Goal: Task Accomplishment & Management: Manage account settings

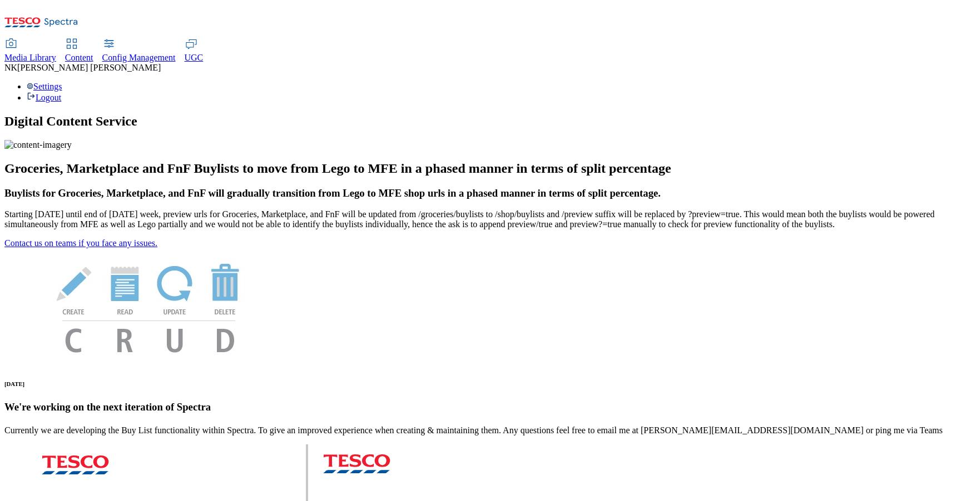
click at [56, 53] on div "Media Library" at bounding box center [30, 58] width 52 height 10
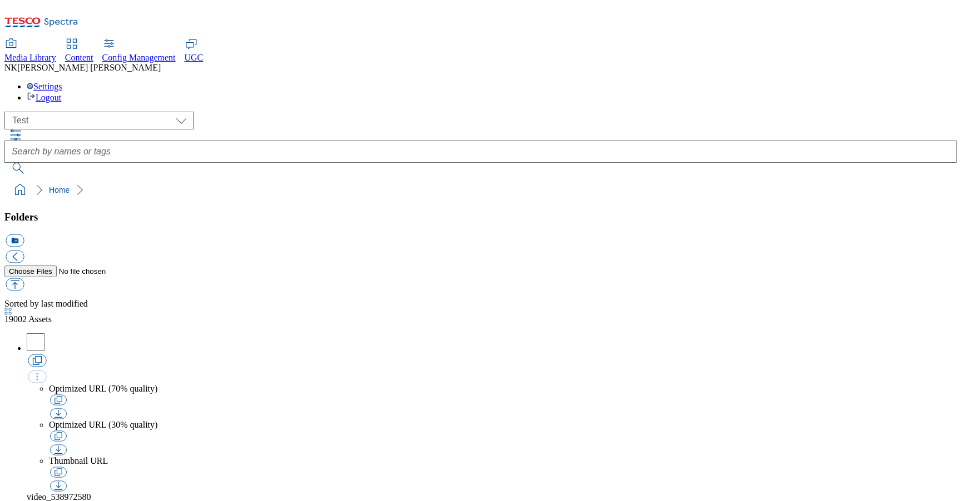
scroll to position [1, 0]
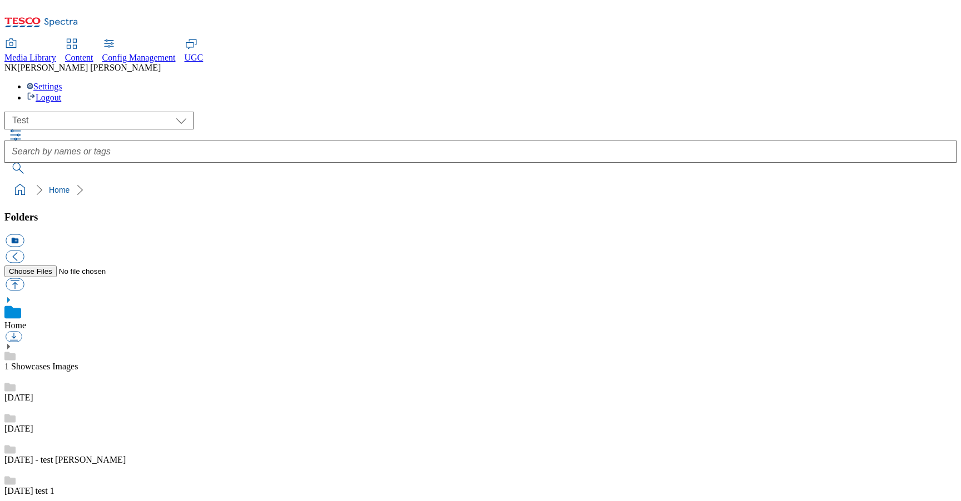
click at [239, 180] on ol "Home" at bounding box center [483, 190] width 945 height 21
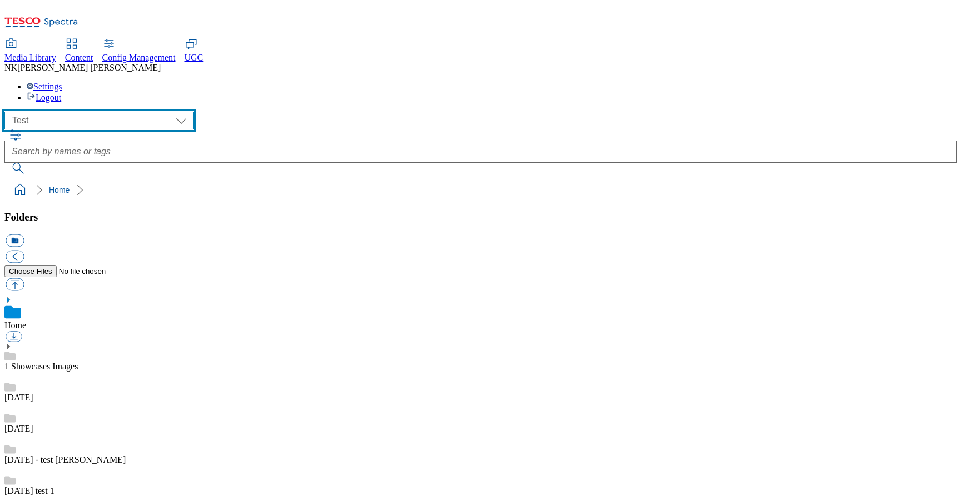
click at [83, 112] on select "All all CE Clubcard Boost UK Clubcard Marketing Clubcard ROI clubcard-boost-uk …" at bounding box center [98, 121] width 189 height 18
select select "flare-mca-cz"
click at [8, 112] on select "All all CE Clubcard Boost UK Clubcard Marketing Clubcard ROI clubcard-boost-uk …" at bounding box center [98, 121] width 189 height 18
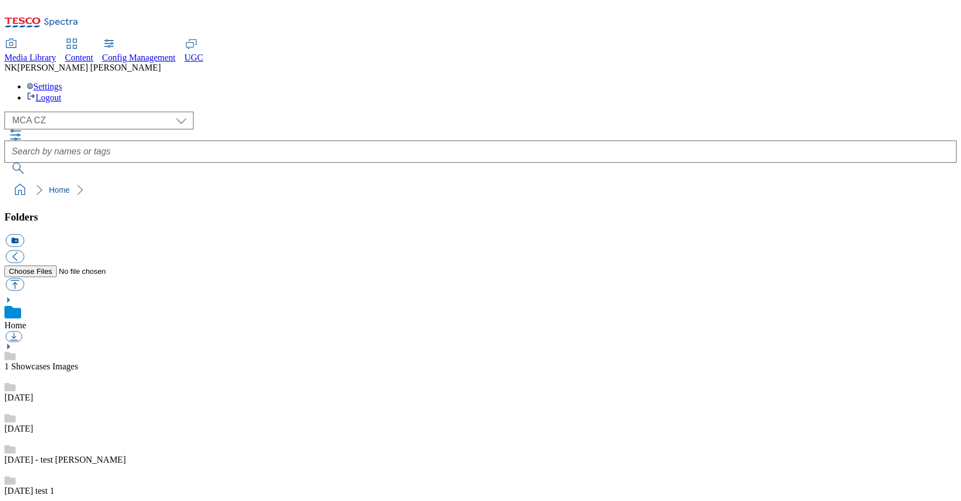
click at [245, 112] on div "( optional ) All all CE Clubcard Boost UK Clubcard Marketing Clubcard ROI clubc…" at bounding box center [480, 121] width 952 height 18
click at [263, 112] on div "( optional ) All all CE Clubcard Boost UK Clubcard Marketing Clubcard ROI clubc…" at bounding box center [480, 121] width 952 height 18
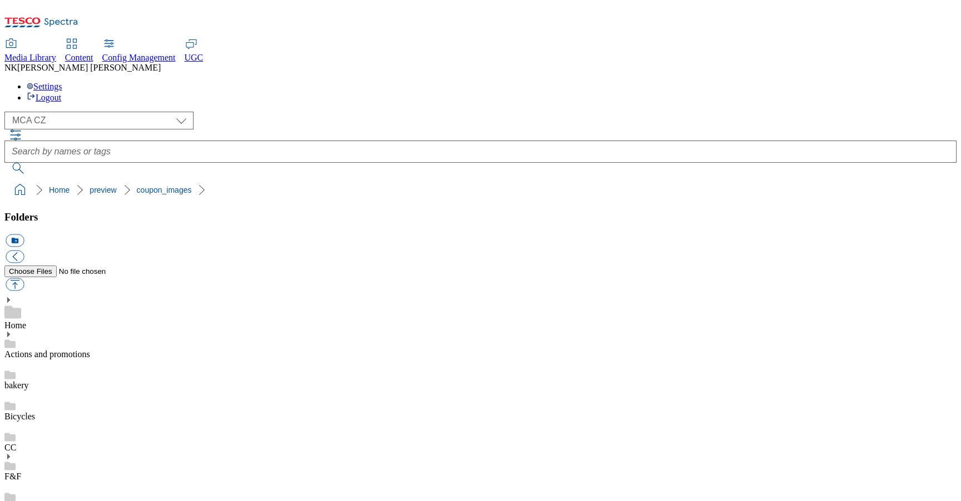
click at [259, 112] on div "( optional ) All all CE Clubcard Boost UK Clubcard Marketing Clubcard ROI clubc…" at bounding box center [480, 121] width 952 height 18
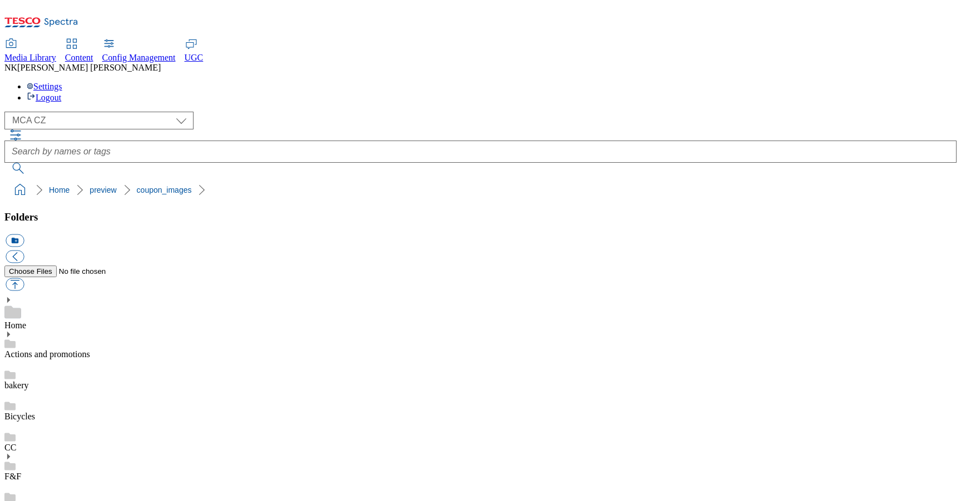
scroll to position [0, 0]
click at [391, 180] on ol "Home preview coupon_images" at bounding box center [483, 190] width 945 height 21
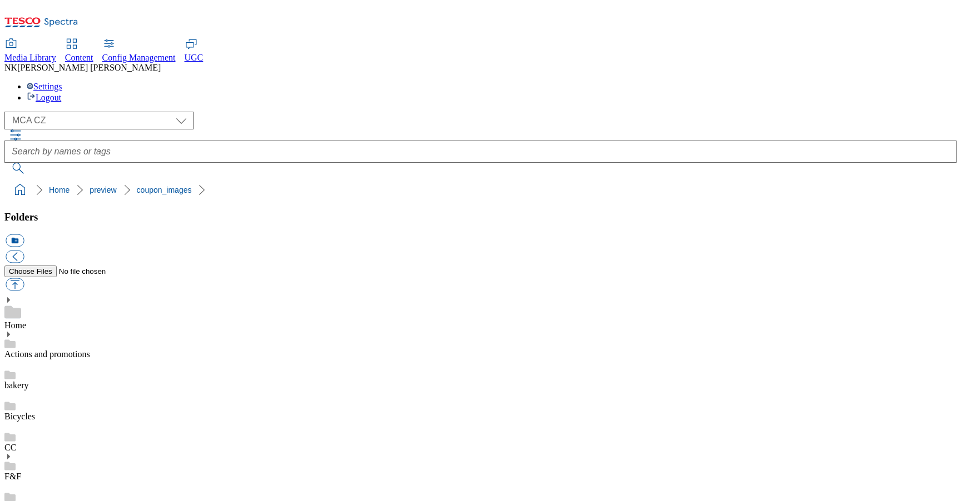
click at [256, 112] on div "( optional ) All all CE Clubcard Boost UK Clubcard Marketing Clubcard ROI clubc…" at bounding box center [480, 121] width 952 height 18
click at [245, 180] on ol "Home preview coupon_images" at bounding box center [483, 190] width 945 height 21
click at [292, 112] on div "( optional ) All all CE Clubcard Boost UK Clubcard Marketing Clubcard ROI clubc…" at bounding box center [480, 121] width 952 height 18
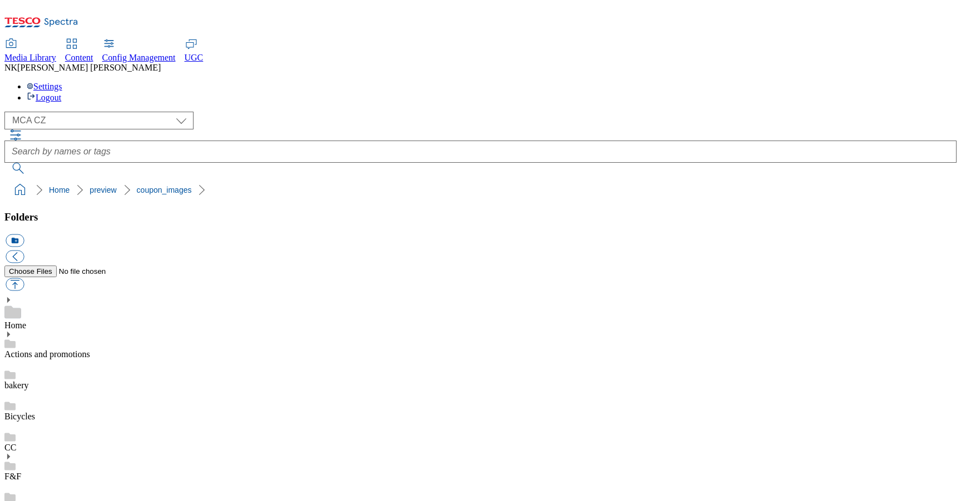
click at [276, 180] on ol "Home preview coupon_images" at bounding box center [483, 190] width 945 height 21
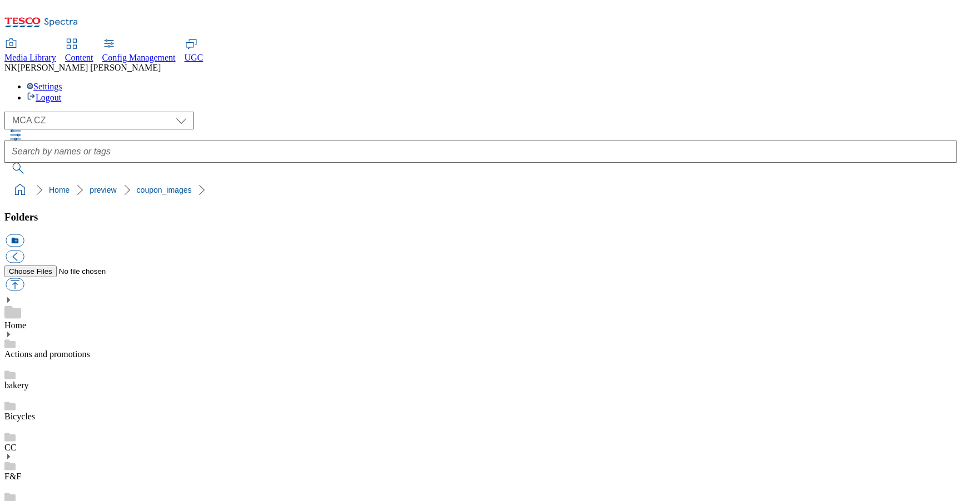
click at [267, 112] on div "( optional ) All all CE Clubcard Boost UK Clubcard Marketing Clubcard ROI clubc…" at bounding box center [480, 143] width 952 height 62
click at [257, 112] on div "( optional ) All all CE Clubcard Boost UK Clubcard Marketing Clubcard ROI clubc…" at bounding box center [480, 156] width 952 height 89
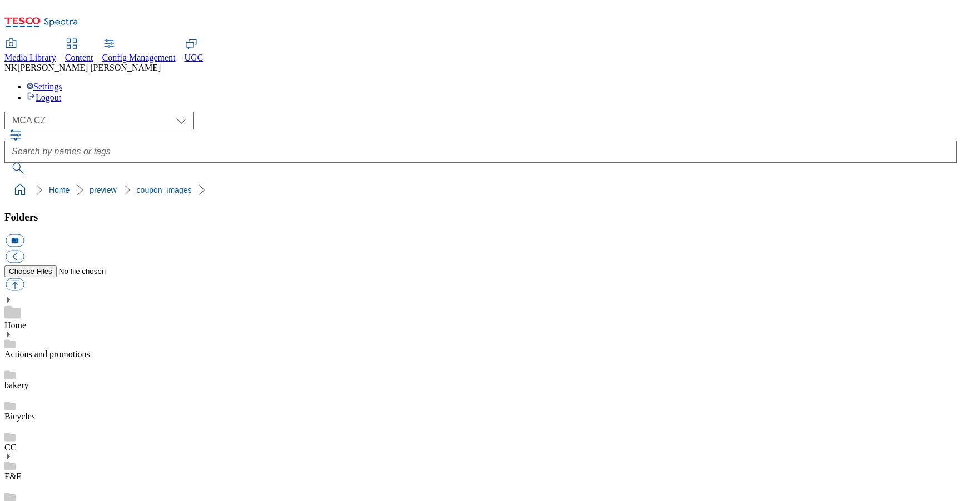
click at [254, 112] on div "( optional ) All all CE Clubcard Boost UK Clubcard Marketing Clubcard ROI clubc…" at bounding box center [480, 121] width 952 height 18
click at [231, 112] on div "( optional ) All all CE Clubcard Boost UK Clubcard Marketing Clubcard ROI clubc…" at bounding box center [480, 121] width 952 height 18
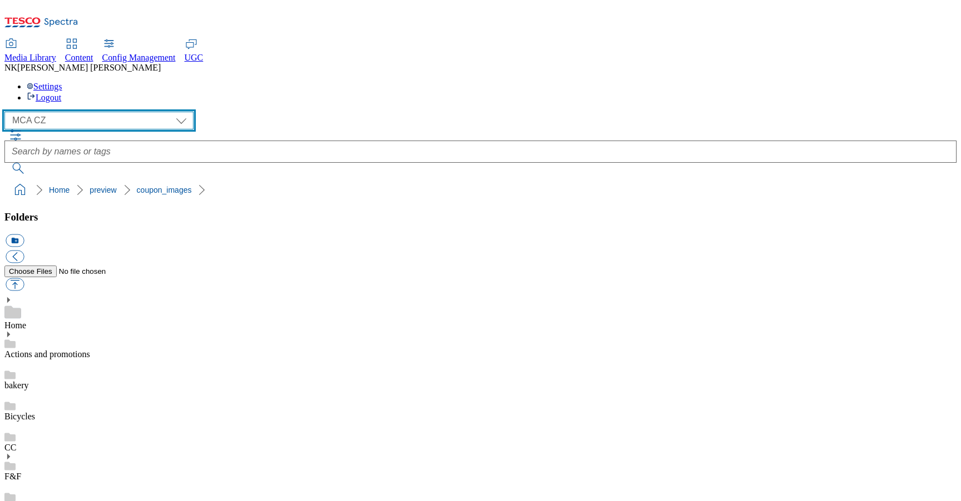
click at [77, 112] on select "All all CE Clubcard Boost UK Clubcard Marketing Clubcard ROI clubcard-boost-uk …" at bounding box center [98, 121] width 189 height 18
click at [78, 112] on select "All all CE Clubcard Boost UK Clubcard Marketing Clubcard ROI clubcard-boost-uk …" at bounding box center [98, 121] width 189 height 18
select select "flare-mca-hu"
click at [8, 112] on select "All all CE Clubcard Boost UK Clubcard Marketing Clubcard ROI clubcard-boost-uk …" at bounding box center [98, 121] width 189 height 18
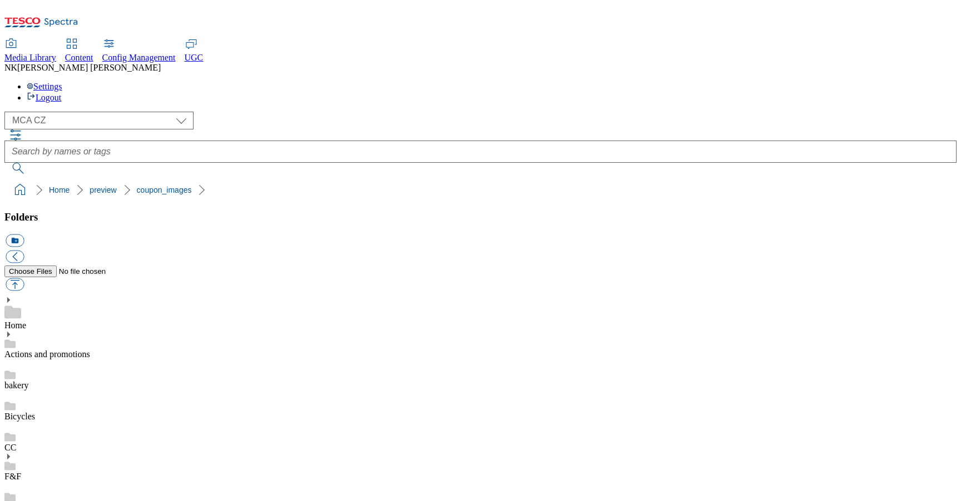
click at [226, 112] on div "( optional ) All all CE Clubcard Boost UK Clubcard Marketing Clubcard ROI clubc…" at bounding box center [480, 143] width 952 height 62
click at [204, 112] on div "( optional ) All all CE Clubcard Boost UK Clubcard Marketing Clubcard ROI clubc…" at bounding box center [480, 121] width 952 height 18
click at [222, 112] on div "( optional ) All all CE Clubcard Boost UK Clubcard Marketing Clubcard ROI clubc…" at bounding box center [480, 121] width 952 height 18
click at [277, 180] on ol "Home preview coupon_images" at bounding box center [483, 190] width 945 height 21
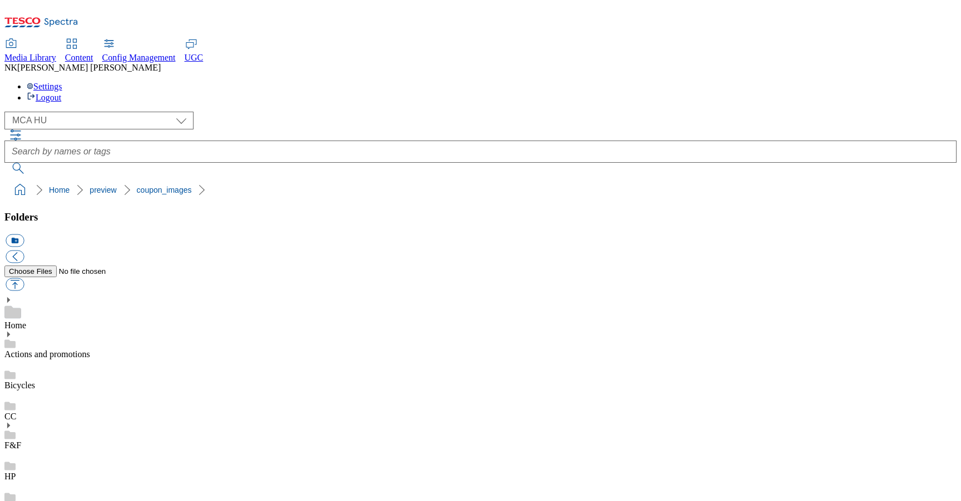
click at [291, 180] on ol "Home prod coupon_images" at bounding box center [483, 190] width 945 height 21
click at [56, 53] on span "Media Library" at bounding box center [30, 57] width 52 height 9
click at [32, 18] on icon at bounding box center [18, 21] width 27 height 7
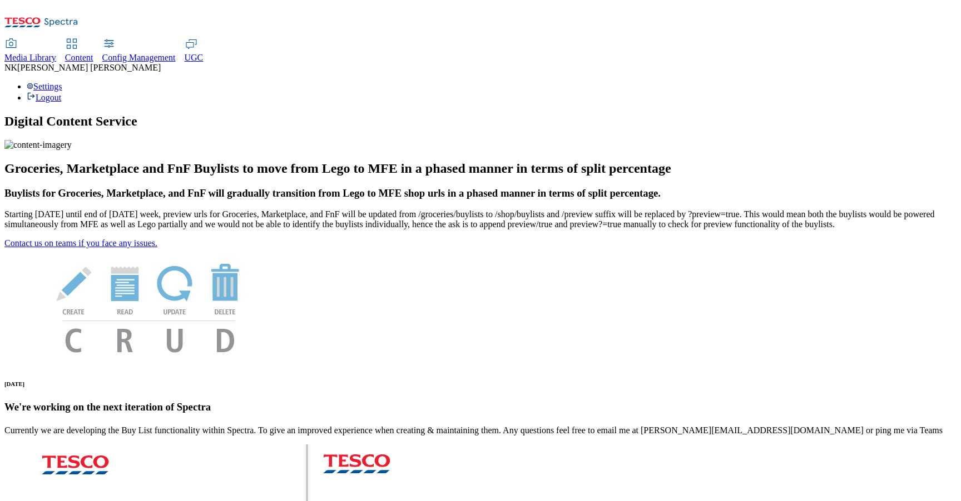
click at [56, 53] on span "Media Library" at bounding box center [30, 57] width 52 height 9
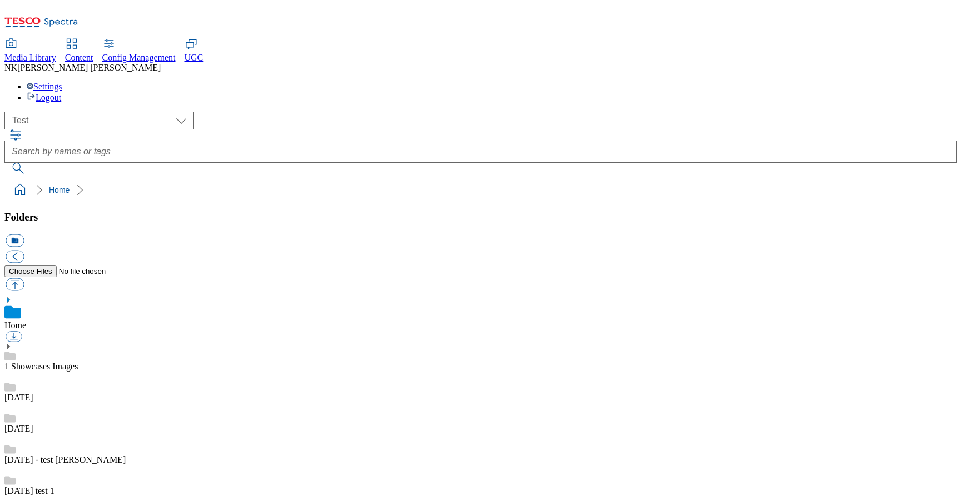
scroll to position [1, 0]
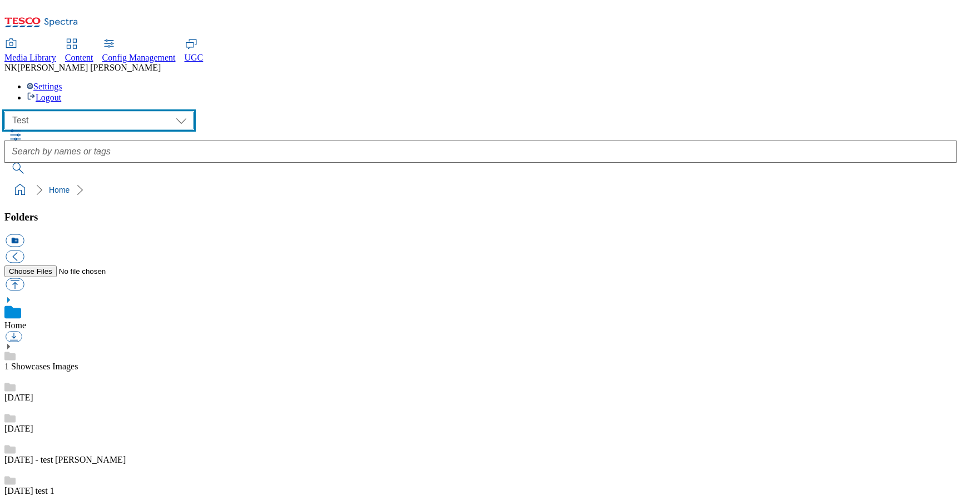
click at [69, 112] on select "All all CE Clubcard Boost UK Clubcard Marketing Clubcard ROI clubcard-boost-uk …" at bounding box center [98, 121] width 189 height 18
select select "flare-mca-cz"
click at [8, 112] on select "All all CE Clubcard Boost UK Clubcard Marketing Clubcard ROI clubcard-boost-uk …" at bounding box center [98, 121] width 189 height 18
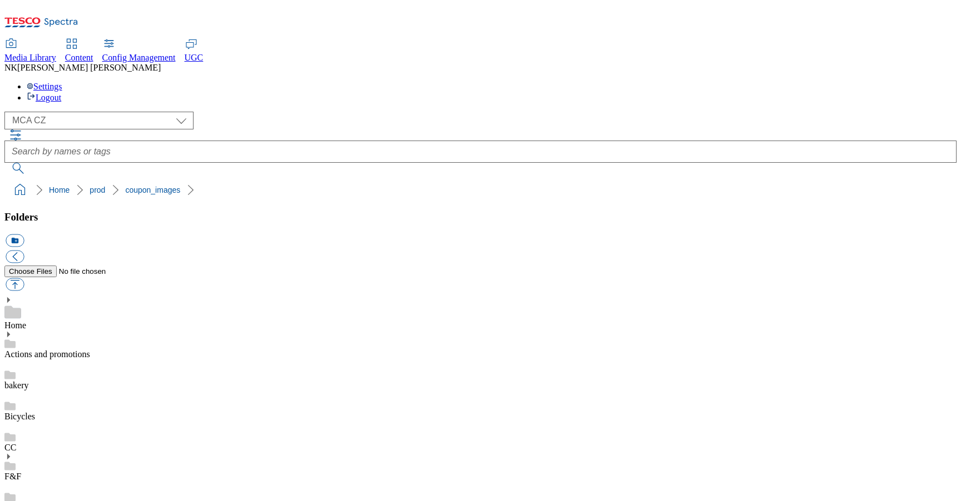
click at [390, 180] on ol "Home prod coupon_images" at bounding box center [483, 190] width 945 height 21
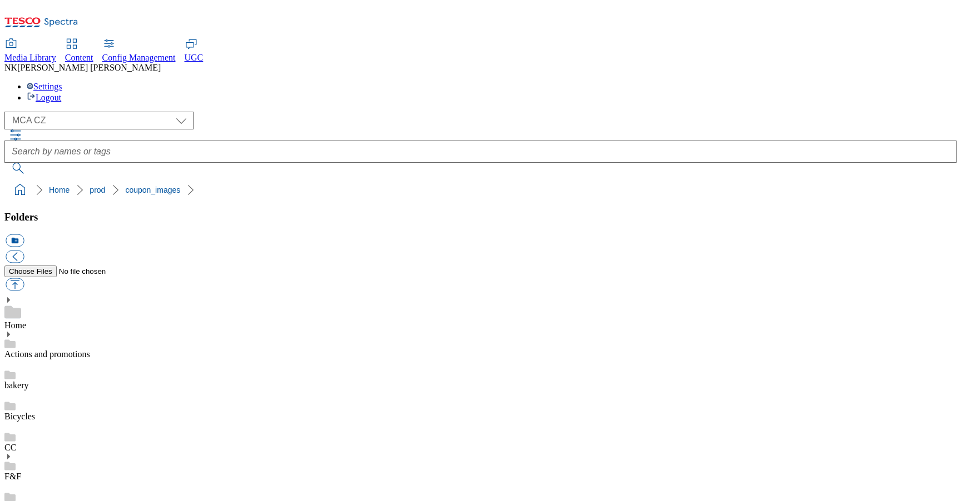
drag, startPoint x: 301, startPoint y: 231, endPoint x: 254, endPoint y: 227, distance: 47.4
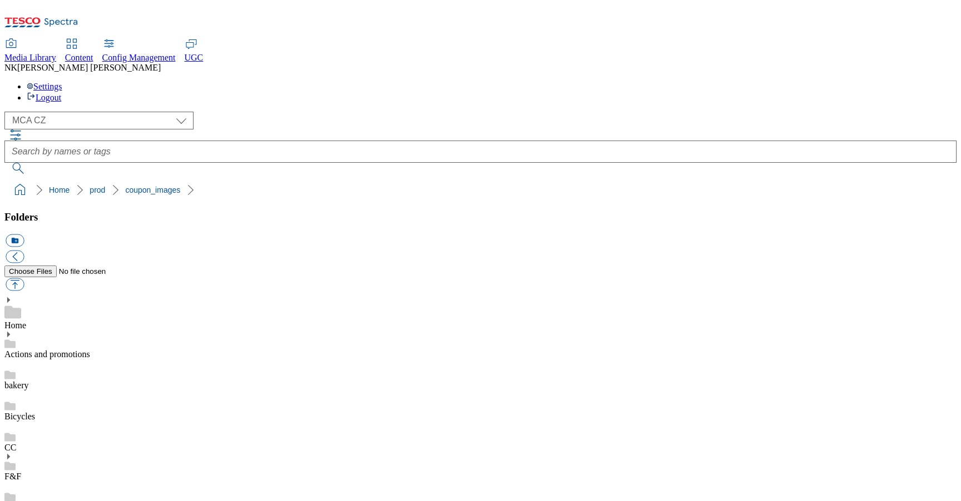
copy div "XE2_1102_F"
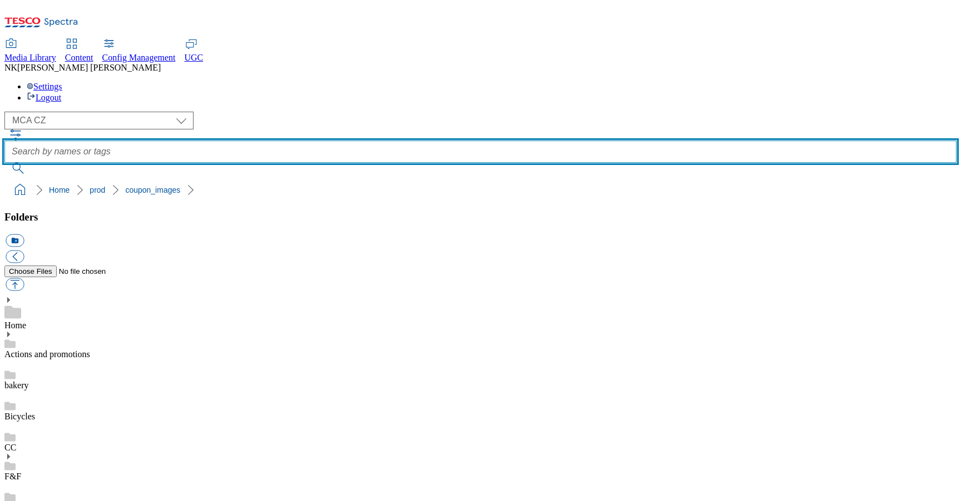
click at [379, 141] on input "text" at bounding box center [480, 152] width 952 height 22
paste input "XE2_1102_F"
type input "XE2_1102"
click at [4, 163] on button "submit" at bounding box center [18, 168] width 29 height 11
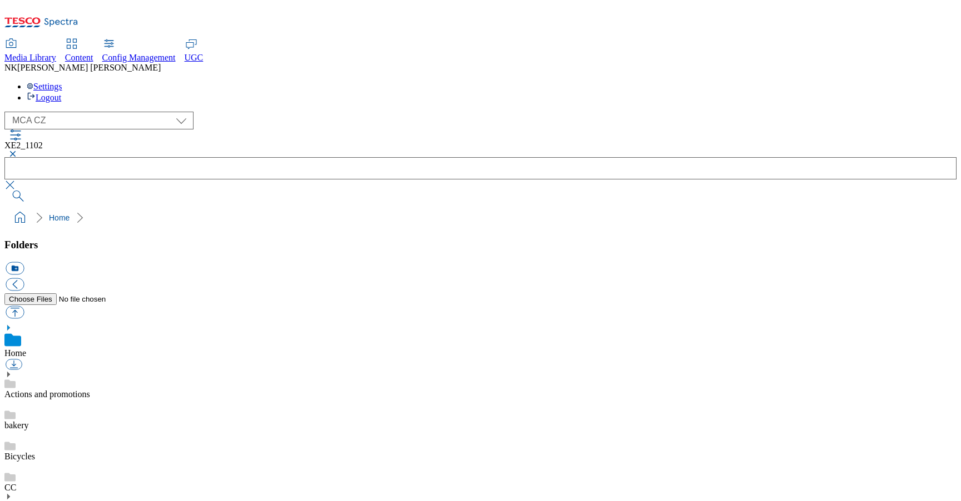
click at [18, 151] on button "button" at bounding box center [10, 154] width 13 height 7
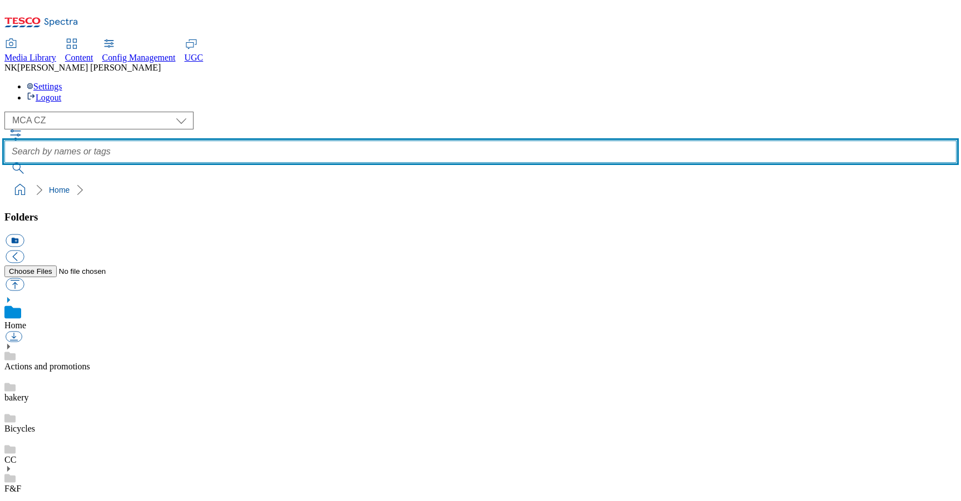
click at [399, 141] on input "text" at bounding box center [480, 152] width 952 height 22
paste input "XE2_1102_F"
type input "XE2_1102_F"
click at [4, 163] on button "submit" at bounding box center [18, 168] width 29 height 11
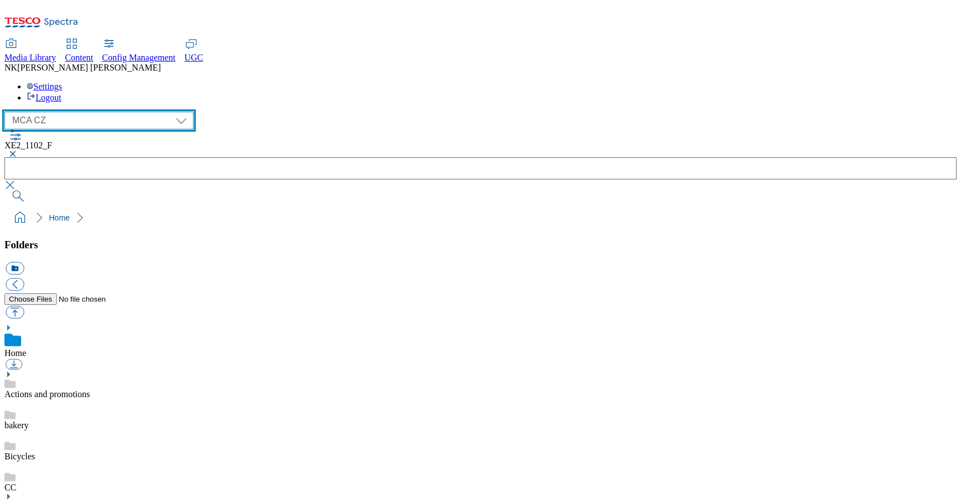
click at [89, 112] on select "All all CE Clubcard Boost UK Clubcard Marketing Clubcard ROI clubcard-boost-uk …" at bounding box center [98, 121] width 189 height 18
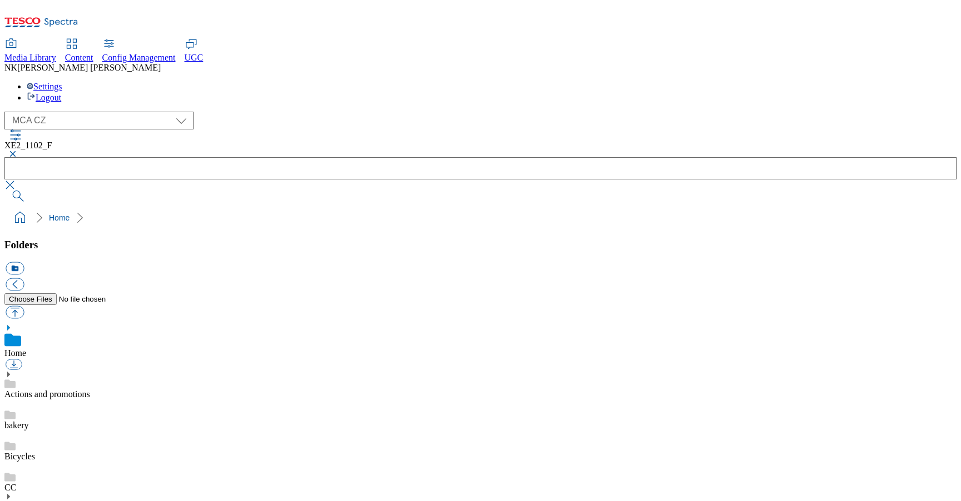
drag, startPoint x: 503, startPoint y: 269, endPoint x: 452, endPoint y: 268, distance: 51.1
copy div "XE2_1102_F"
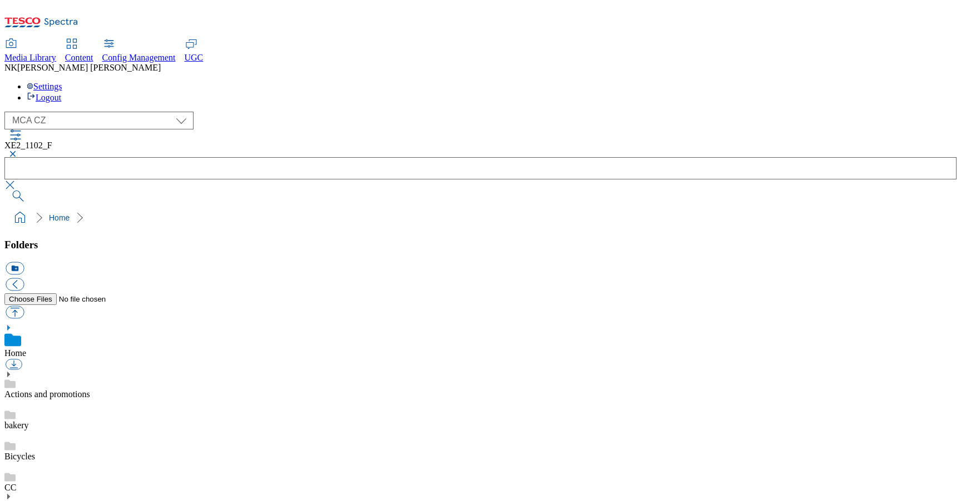
paste input "XE2_1102_F"
type input "XE2_1102_F"
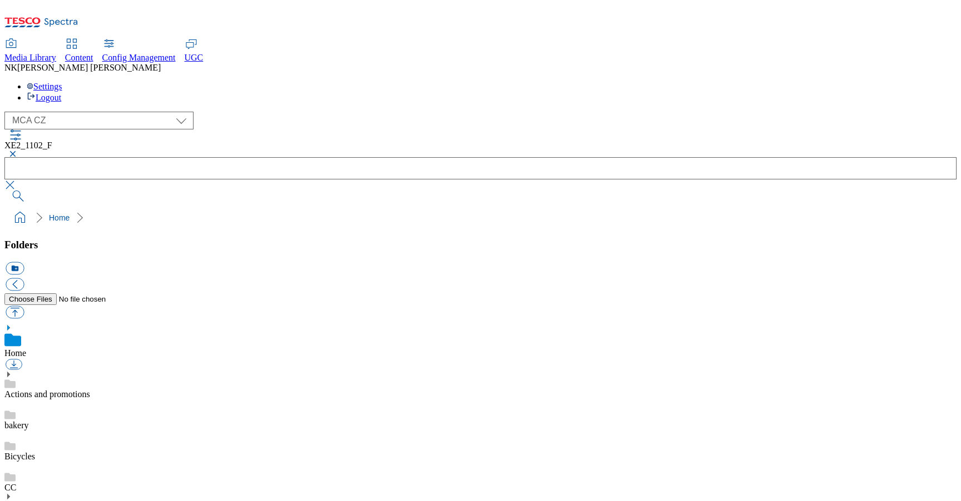
scroll to position [0, 0]
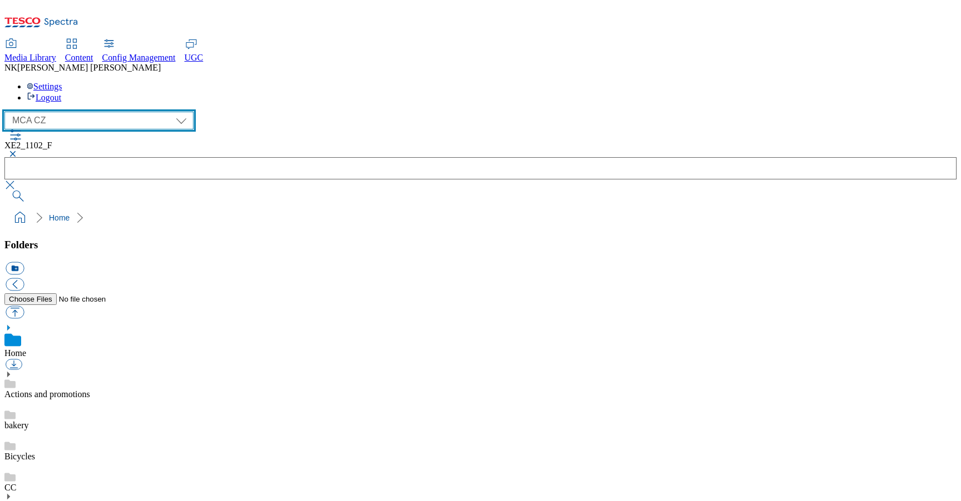
click at [98, 112] on select "All all CE Clubcard Boost UK Clubcard Marketing Clubcard ROI clubcard-boost-uk …" at bounding box center [98, 121] width 189 height 18
click at [8, 112] on select "All all CE Clubcard Boost UK Clubcard Marketing Clubcard ROI clubcard-boost-uk …" at bounding box center [98, 121] width 189 height 18
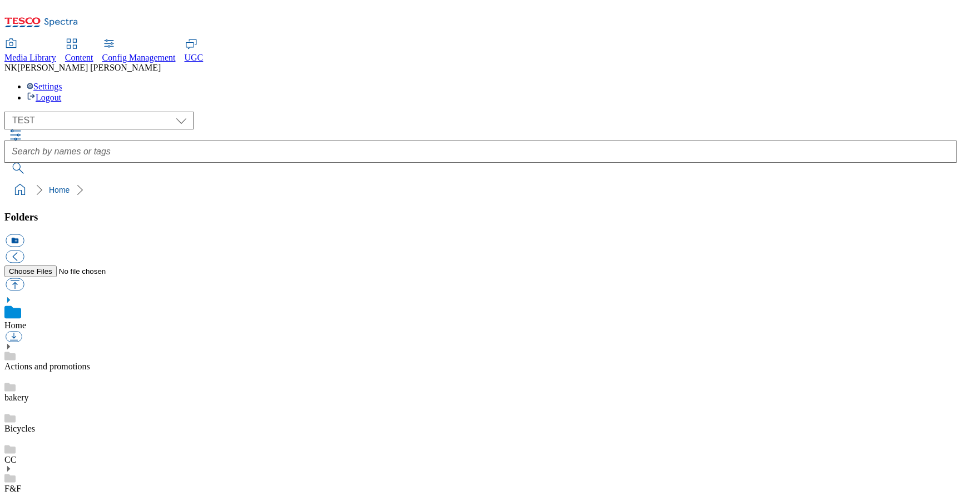
click at [223, 112] on div "( optional ) All all CE Clubcard Boost UK Clubcard Marketing Clubcard ROI clubc…" at bounding box center [480, 121] width 952 height 18
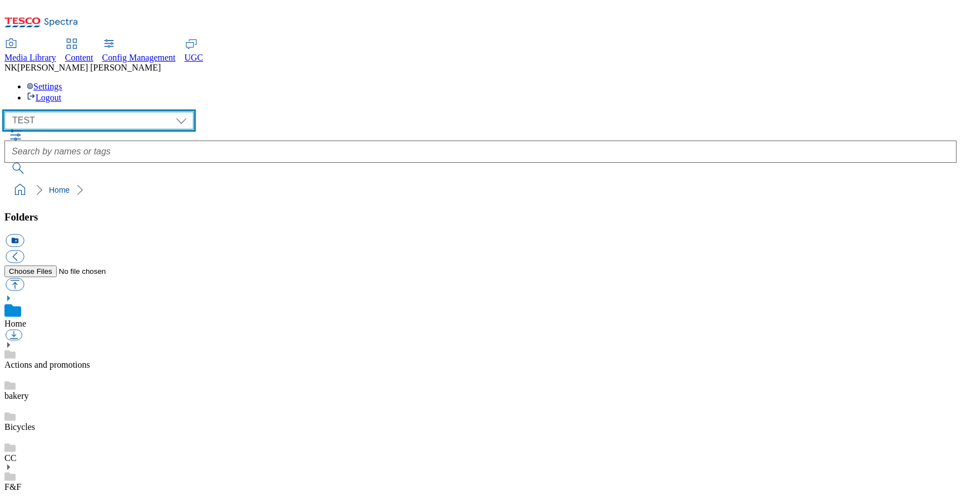
click at [88, 112] on select "All all CE Clubcard Boost UK Clubcard Marketing Clubcard ROI clubcard-boost-uk …" at bounding box center [98, 121] width 189 height 18
click at [8, 112] on select "All all CE Clubcard Boost UK Clubcard Marketing Clubcard ROI clubcard-boost-uk …" at bounding box center [98, 121] width 189 height 18
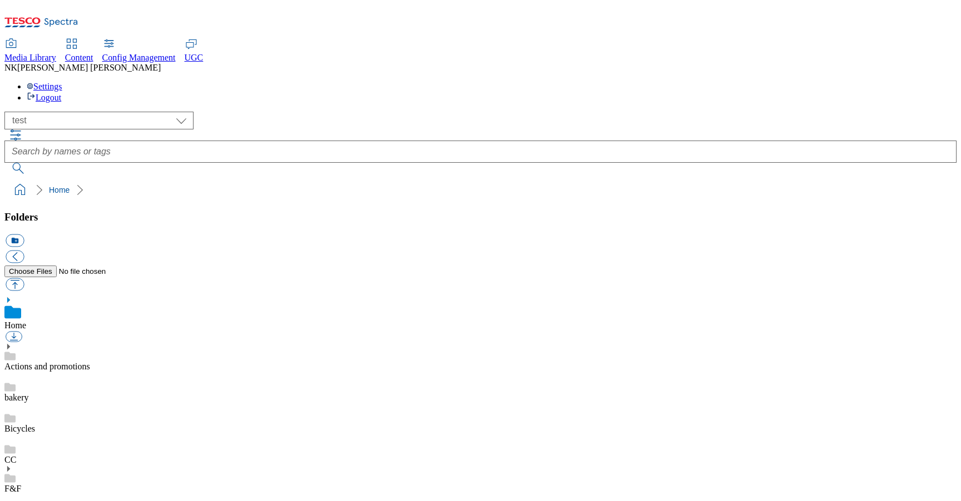
click at [229, 112] on div "( optional ) All all CE Clubcard Boost UK Clubcard Marketing Clubcard ROI clubc…" at bounding box center [480, 121] width 952 height 18
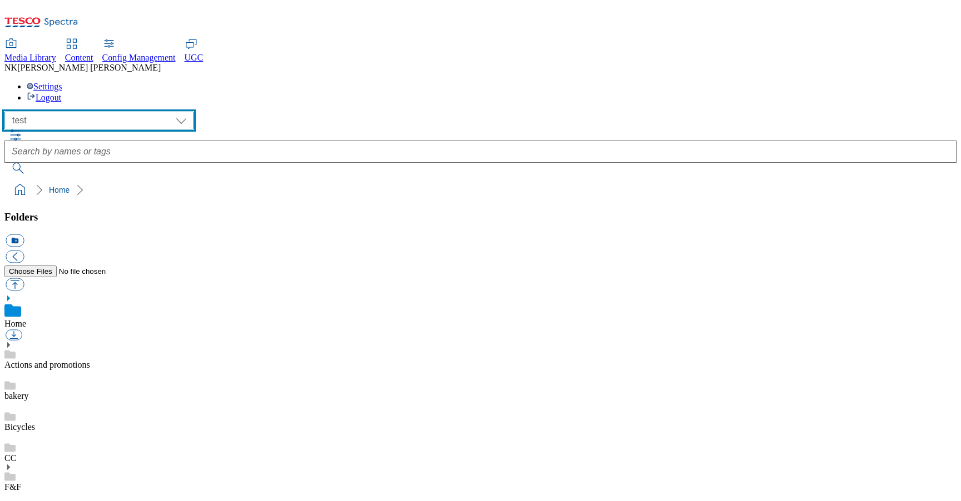
click at [75, 112] on select "All all CE Clubcard Boost UK Clubcard Marketing Clubcard ROI clubcard-boost-uk …" at bounding box center [98, 121] width 189 height 18
select select "flare-test"
click at [8, 112] on select "All all CE Clubcard Boost UK Clubcard Marketing Clubcard ROI clubcard-boost-uk …" at bounding box center [98, 121] width 189 height 18
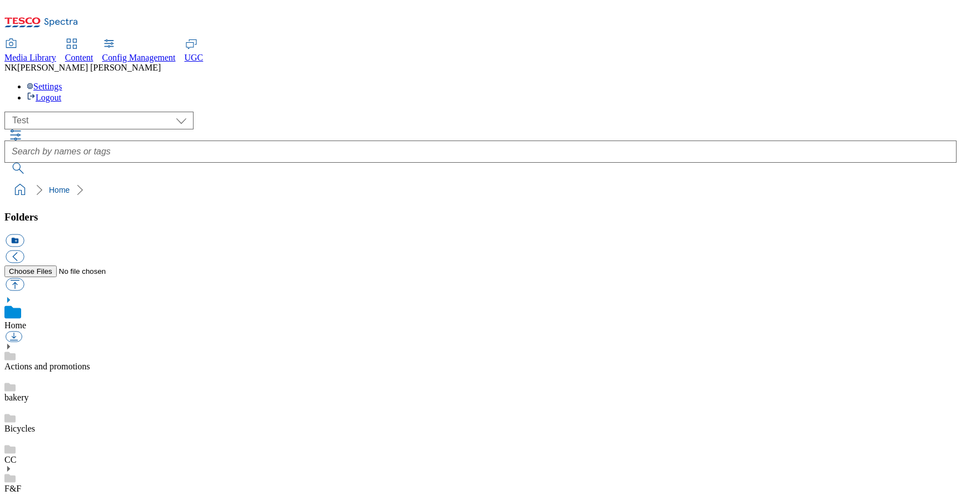
click at [219, 112] on div "( optional ) All all CE Clubcard Boost UK Clubcard Marketing Clubcard ROI clubc…" at bounding box center [480, 121] width 952 height 18
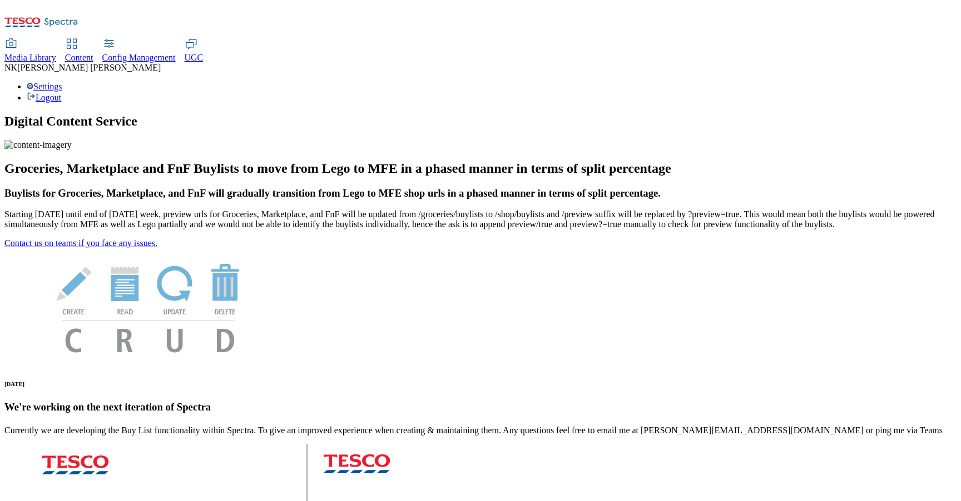
click at [56, 53] on span "Media Library" at bounding box center [30, 57] width 52 height 9
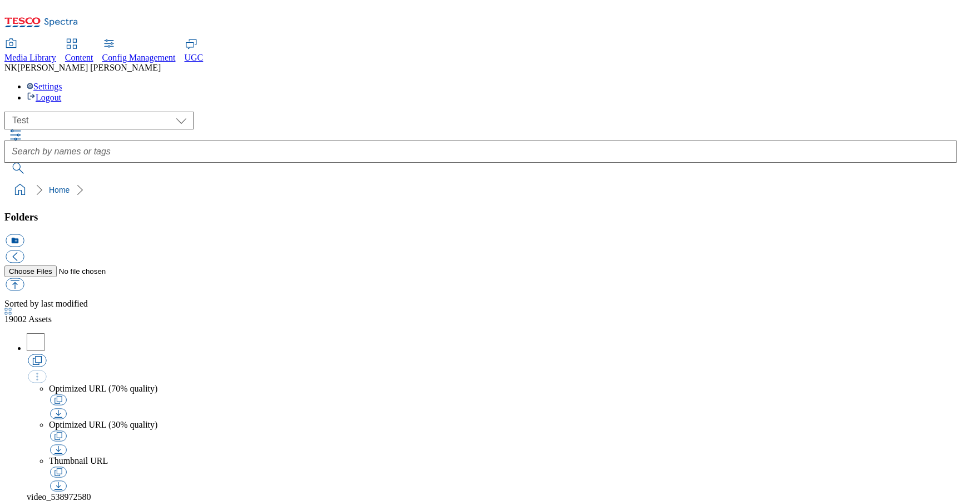
scroll to position [1, 0]
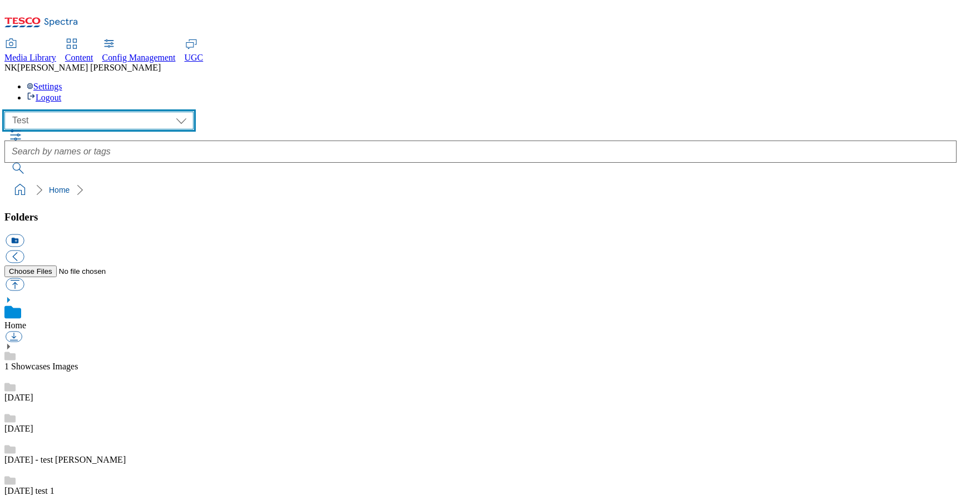
click at [73, 112] on select "All all CE Clubcard Boost UK Clubcard Marketing Clubcard ROI clubcard-boost-uk …" at bounding box center [98, 121] width 189 height 18
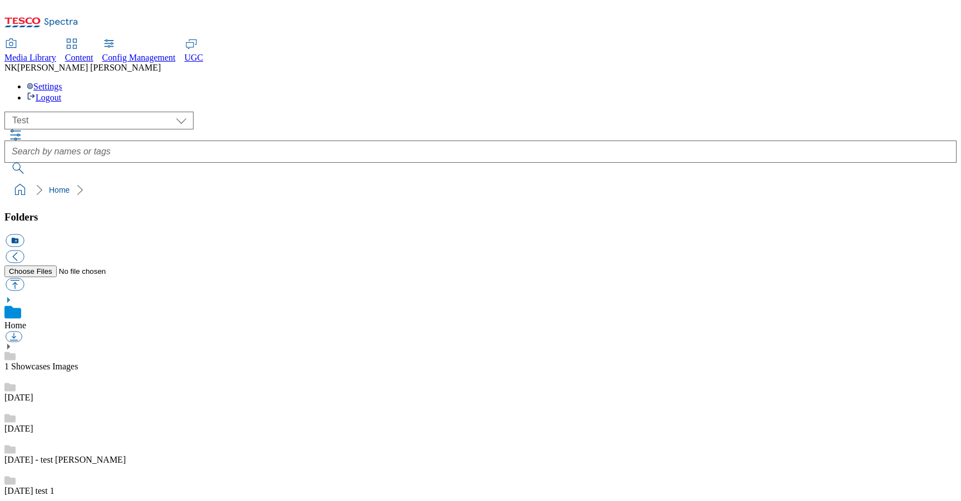
click at [111, 112] on div "( optional ) All all CE Clubcard Boost UK Clubcard Marketing Clubcard ROI clubc…" at bounding box center [480, 121] width 952 height 18
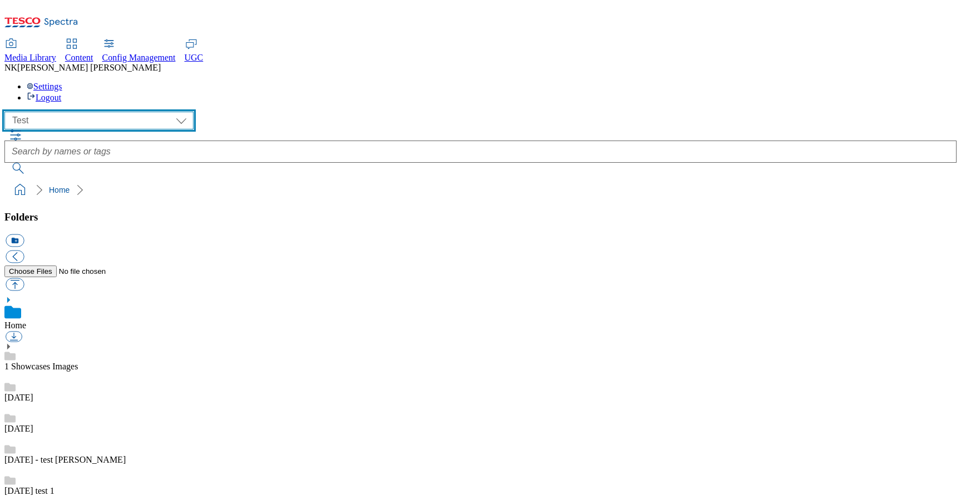
click at [109, 112] on select "All all CE Clubcard Boost UK Clubcard Marketing Clubcard ROI clubcard-boost-uk …" at bounding box center [98, 121] width 189 height 18
select select "flare-mca-cz"
click at [8, 112] on select "All all CE Clubcard Boost UK Clubcard Marketing Clubcard ROI clubcard-boost-uk …" at bounding box center [98, 121] width 189 height 18
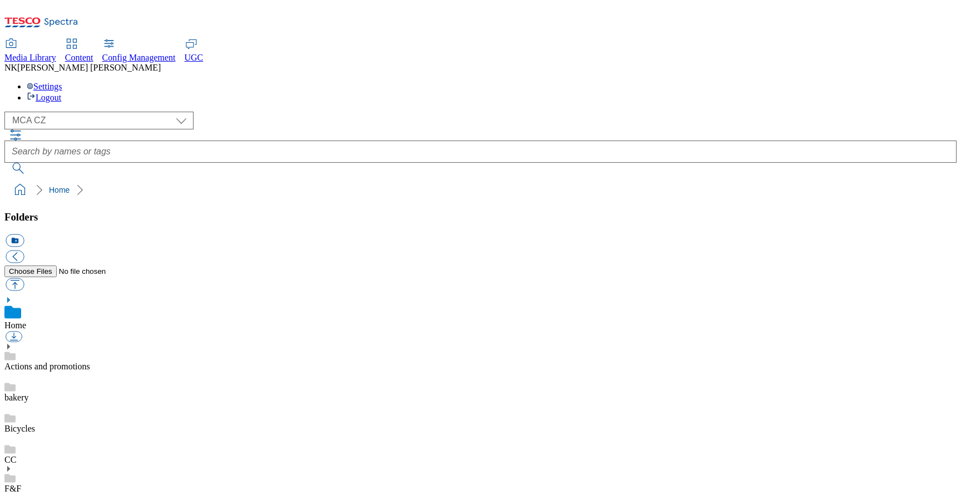
click at [266, 112] on div "( optional ) All all CE Clubcard Boost UK Clubcard Marketing Clubcard ROI clubc…" at bounding box center [480, 121] width 952 height 18
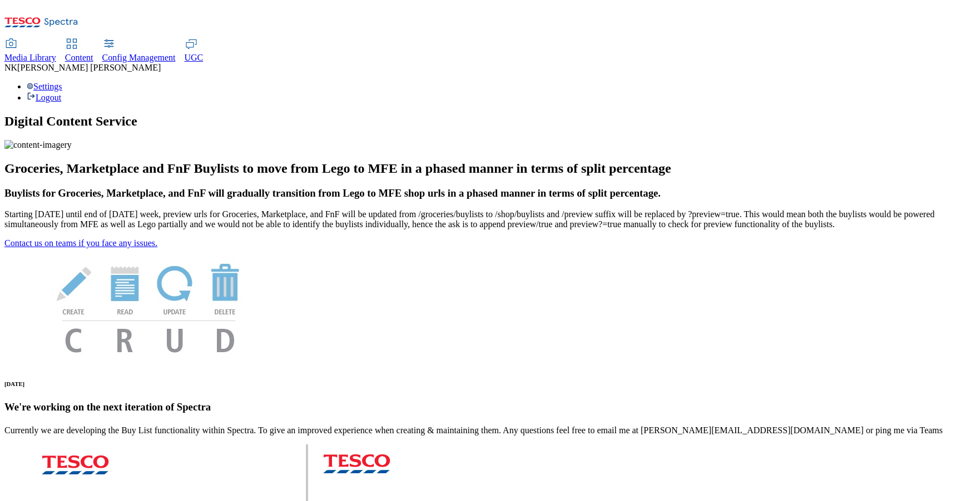
click at [56, 53] on div "Media Library" at bounding box center [30, 58] width 52 height 10
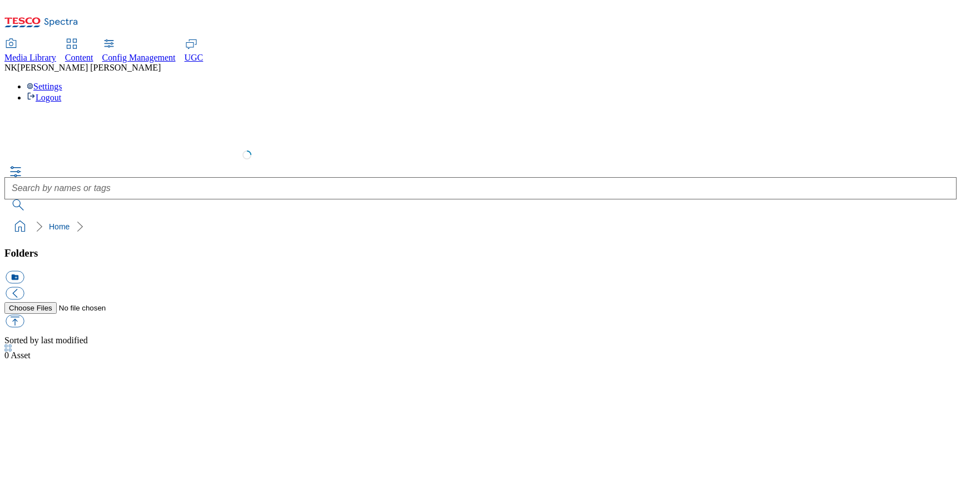
select select "flare-test"
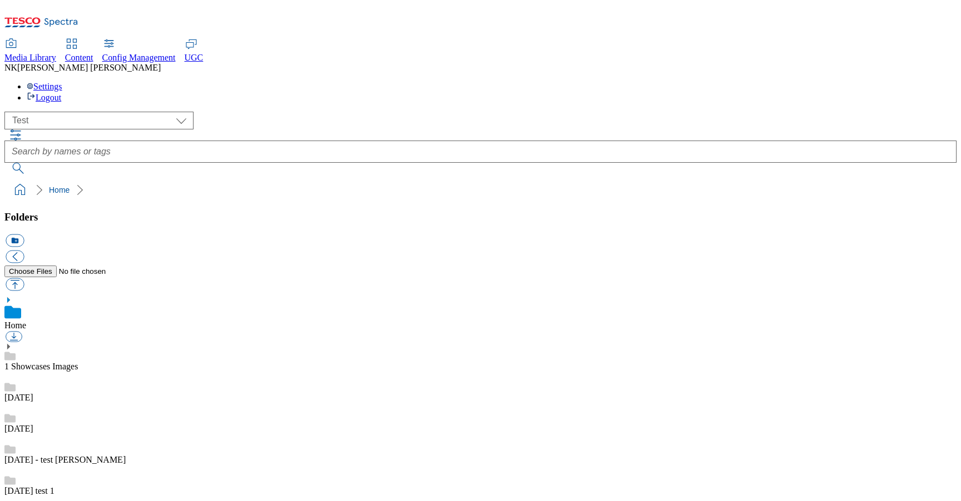
scroll to position [1, 0]
click at [207, 112] on div "( optional ) All all CE Clubcard Boost UK Clubcard Marketing Clubcard ROI clubc…" at bounding box center [480, 121] width 952 height 18
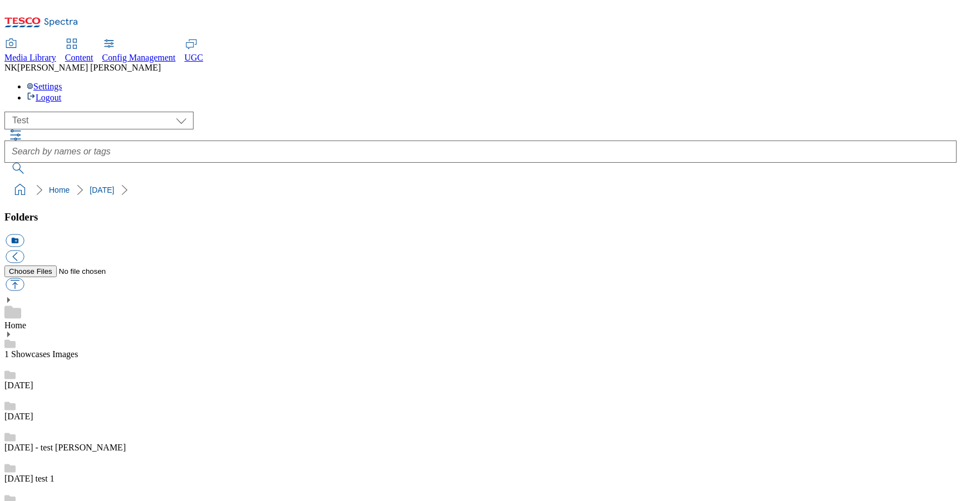
click at [322, 180] on ol "Home 4th April" at bounding box center [483, 190] width 945 height 21
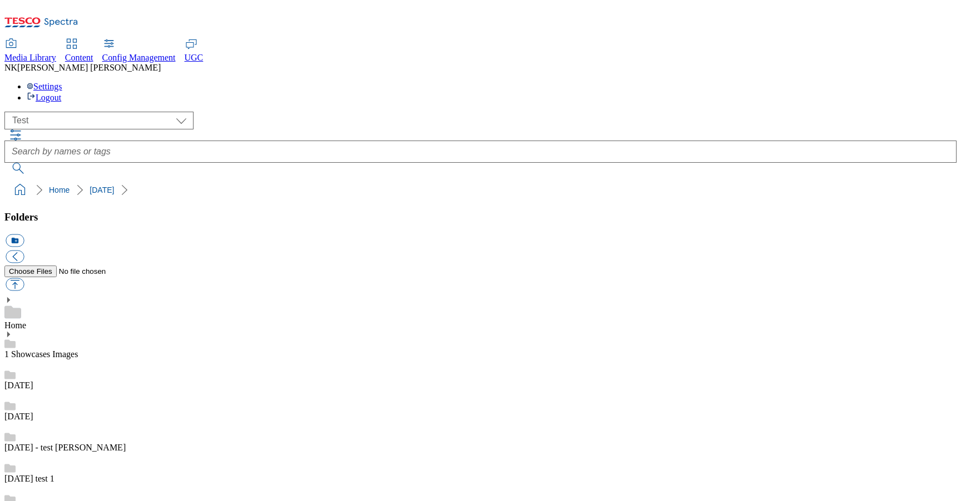
click at [313, 180] on ol "Home 8 sept" at bounding box center [483, 190] width 945 height 21
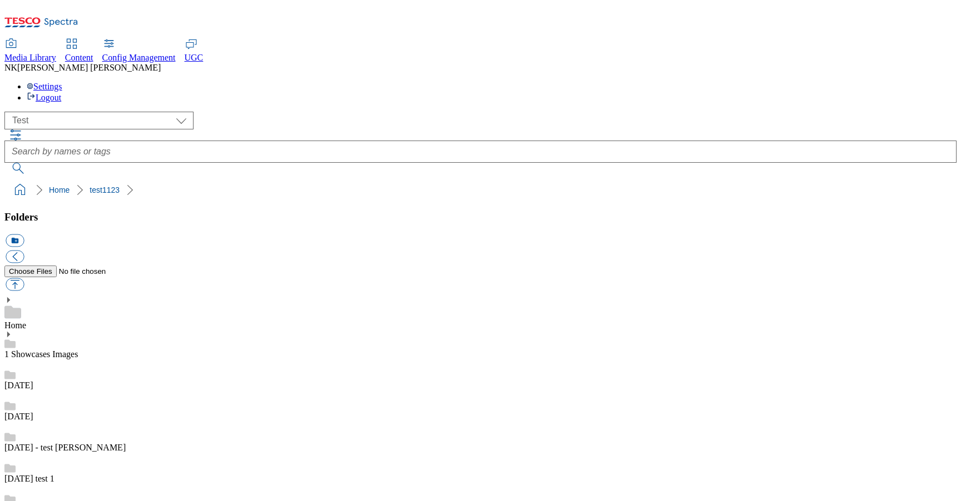
scroll to position [1455, 0]
click at [246, 112] on div "( optional ) All all CE Clubcard Boost UK Clubcard Marketing Clubcard ROI clubc…" at bounding box center [480, 143] width 952 height 62
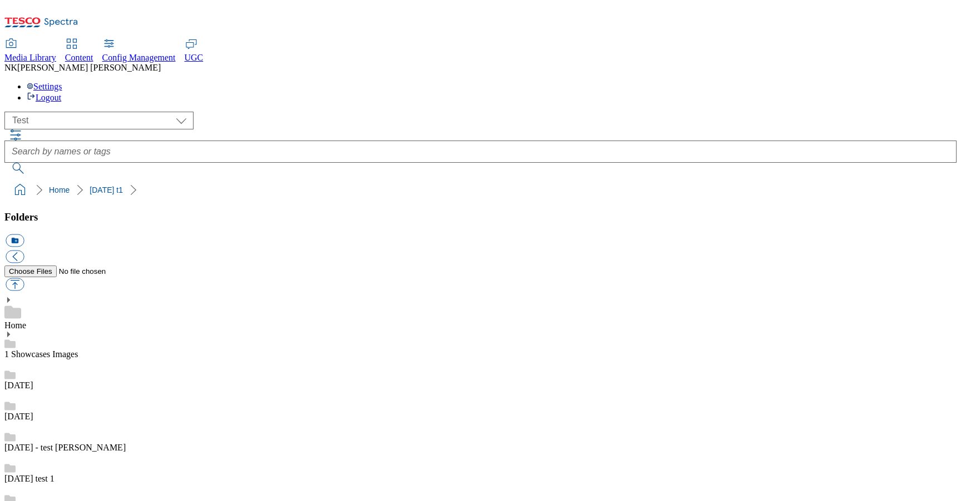
click at [229, 112] on div "( optional ) All all CE Clubcard Boost UK Clubcard Marketing Clubcard ROI clubc…" at bounding box center [480, 121] width 952 height 18
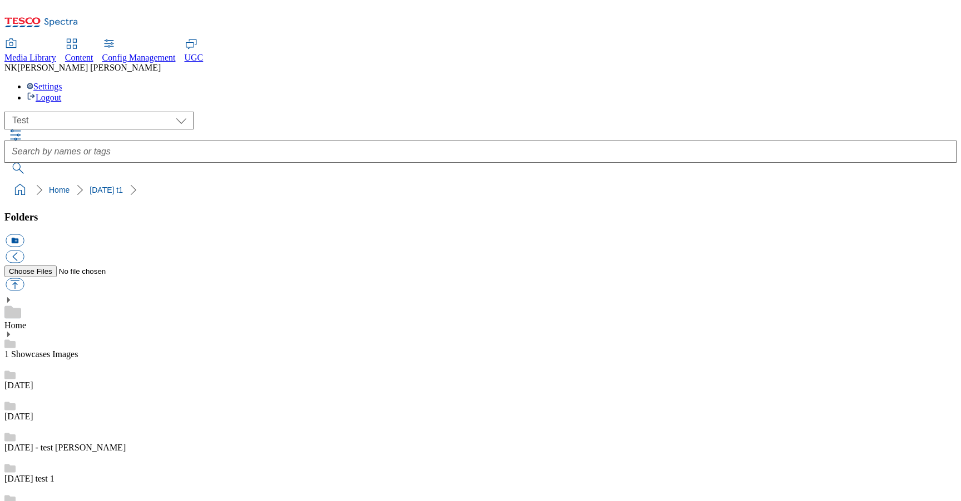
type input "test123"
drag, startPoint x: 844, startPoint y: 374, endPoint x: 517, endPoint y: 376, distance: 327.4
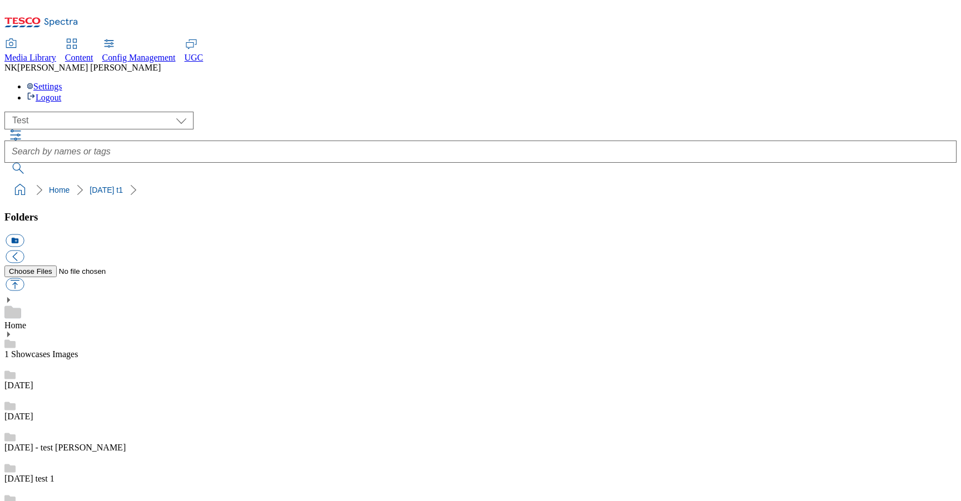
drag, startPoint x: 768, startPoint y: 219, endPoint x: 760, endPoint y: 271, distance: 52.8
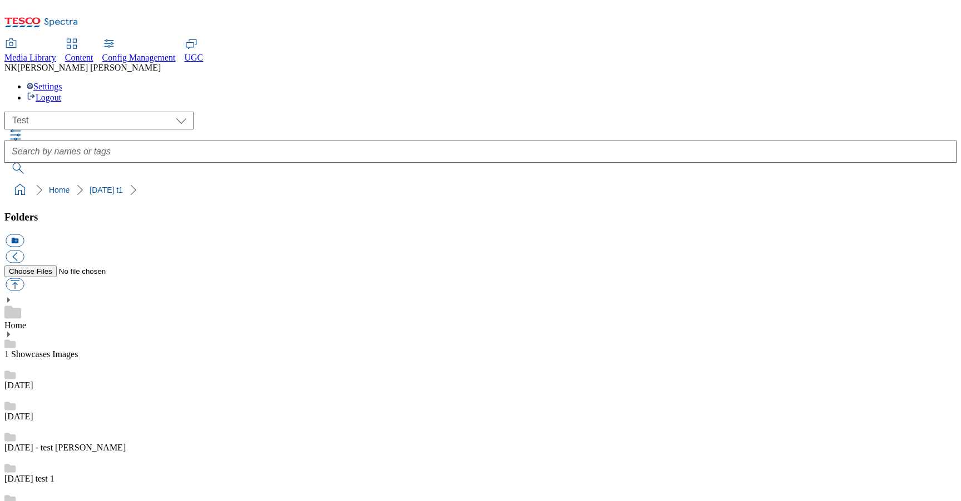
scroll to position [0, 0]
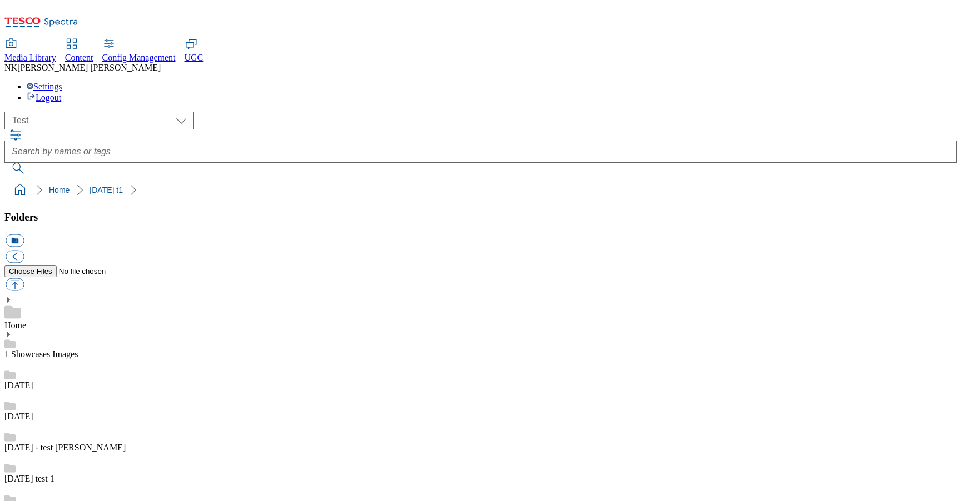
scroll to position [165, 0]
drag, startPoint x: 929, startPoint y: 327, endPoint x: 838, endPoint y: 331, distance: 91.2
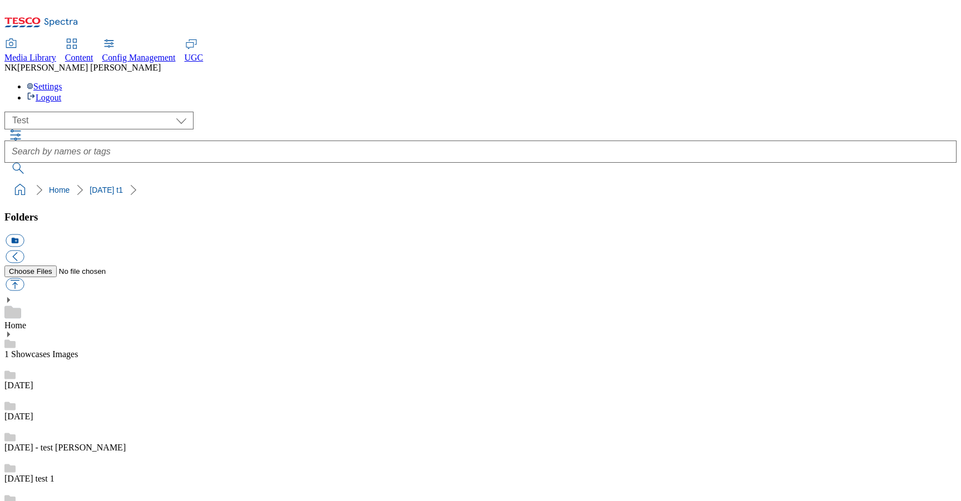
paste input "E2_1102_F"
type input "XE2_1102_F"
drag, startPoint x: 724, startPoint y: 345, endPoint x: 731, endPoint y: 249, distance: 95.8
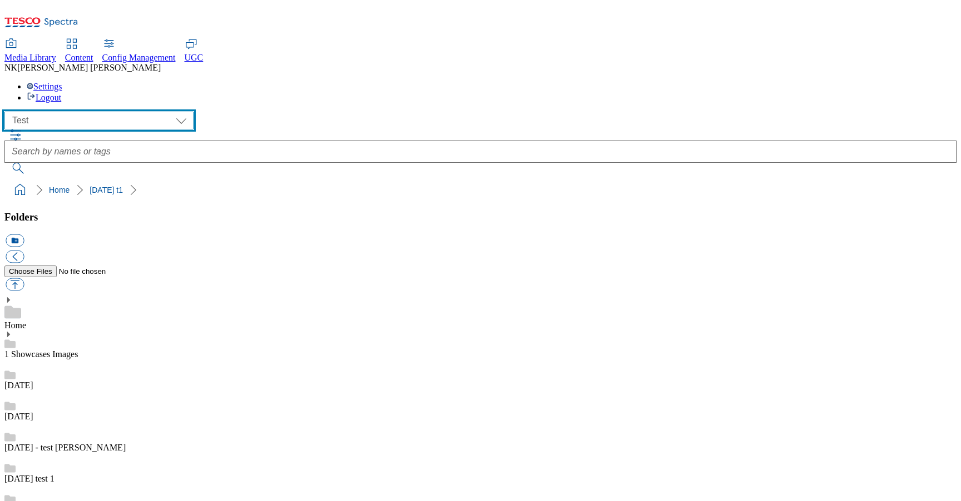
click at [71, 112] on select "All all CE Clubcard Boost UK Clubcard Marketing Clubcard ROI clubcard-boost-uk …" at bounding box center [98, 121] width 189 height 18
select select "flare-mca-cz"
click at [8, 112] on select "All all CE Clubcard Boost UK Clubcard Marketing Clubcard ROI clubcard-boost-uk …" at bounding box center [98, 121] width 189 height 18
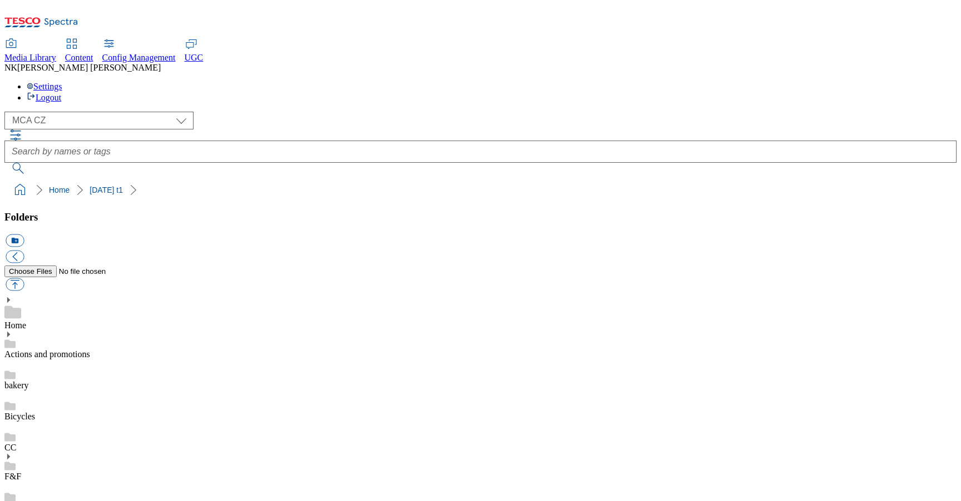
drag, startPoint x: 313, startPoint y: 273, endPoint x: 254, endPoint y: 271, distance: 59.0
copy div "XE2_1102_F"
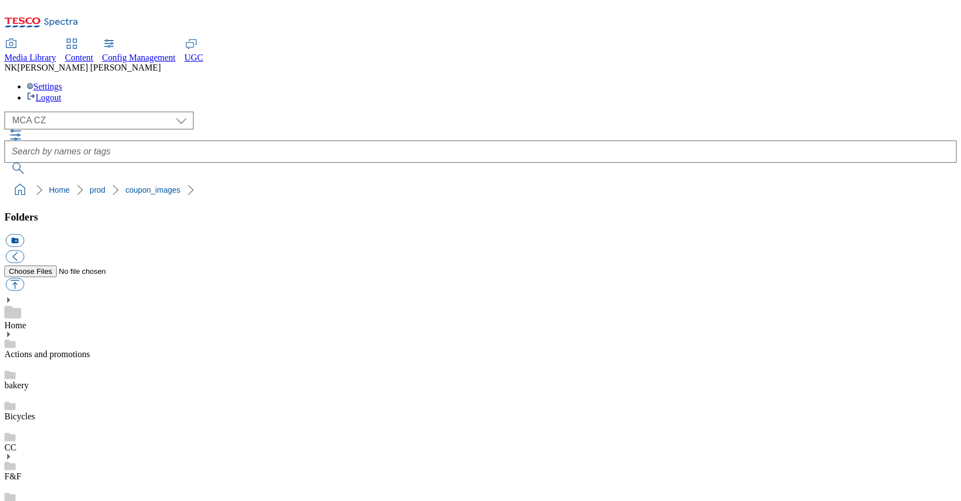
drag, startPoint x: 598, startPoint y: 208, endPoint x: 535, endPoint y: 210, distance: 62.9
copy div "XE2_1102_F"
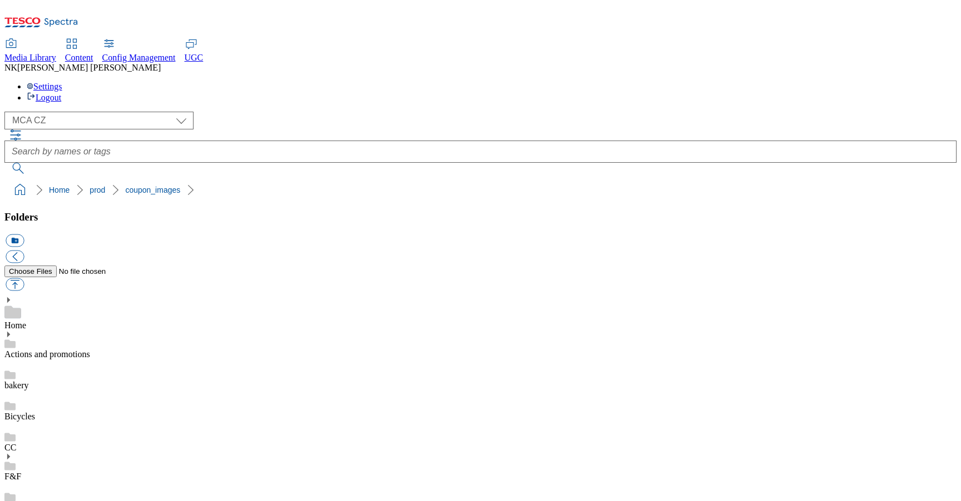
paste input "XE2_1102_F"
type input "XE2_1102_F"
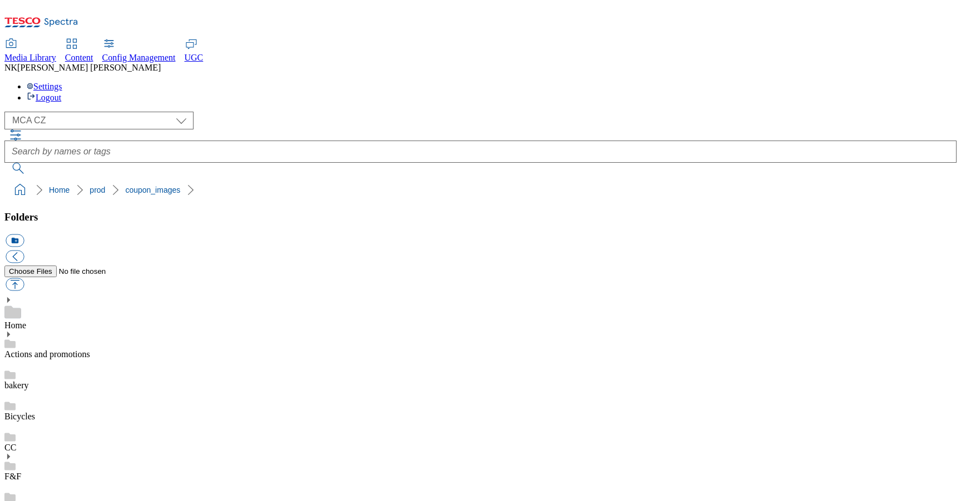
click at [848, 112] on div "( optional ) All all CE Clubcard Boost UK Clubcard Marketing Clubcard ROI clubc…" at bounding box center [480, 143] width 952 height 62
